Goal: Task Accomplishment & Management: Manage account settings

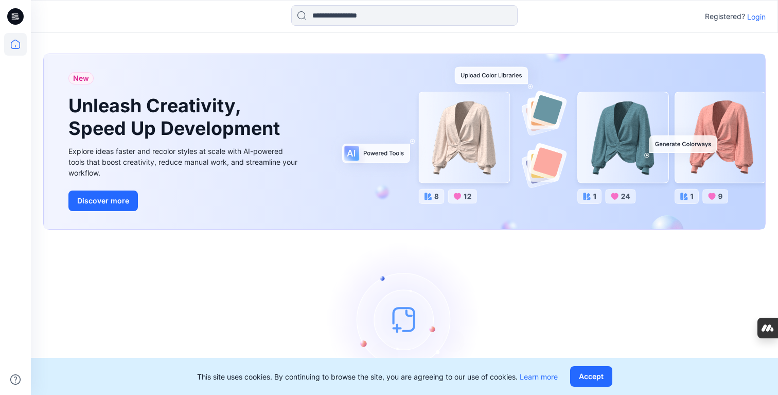
click at [761, 18] on p "Login" at bounding box center [756, 16] width 19 height 11
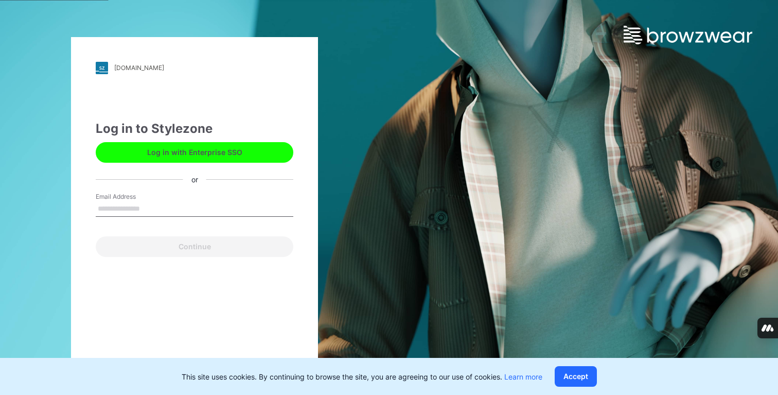
click at [218, 209] on input "Email Address" at bounding box center [195, 208] width 198 height 15
type input "**********"
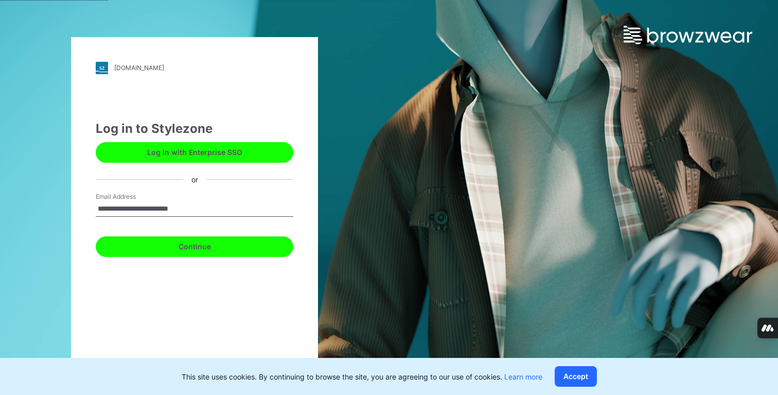
click at [205, 239] on button "Continue" at bounding box center [195, 246] width 198 height 21
click at [214, 246] on button "Continue" at bounding box center [195, 246] width 198 height 21
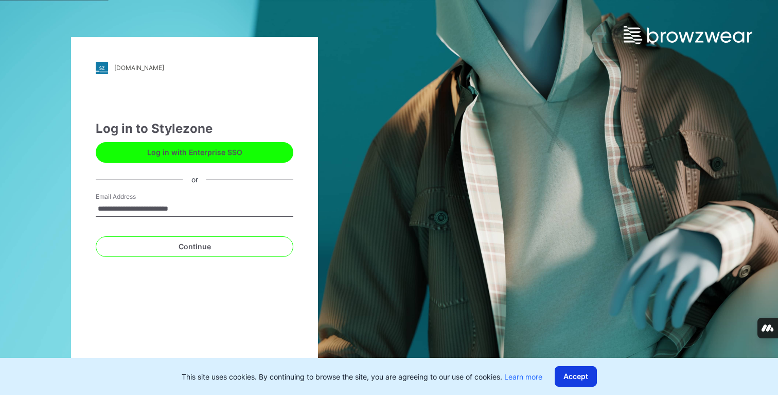
click at [593, 375] on button "Accept" at bounding box center [576, 376] width 42 height 21
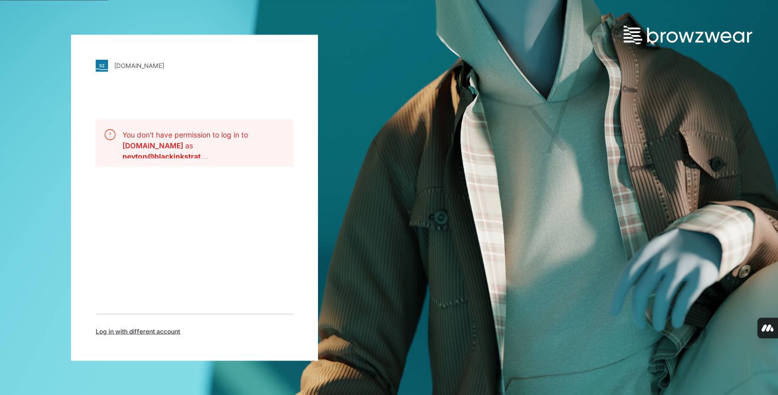
click at [640, 40] on img at bounding box center [688, 35] width 129 height 19
